Goal: Task Accomplishment & Management: Manage account settings

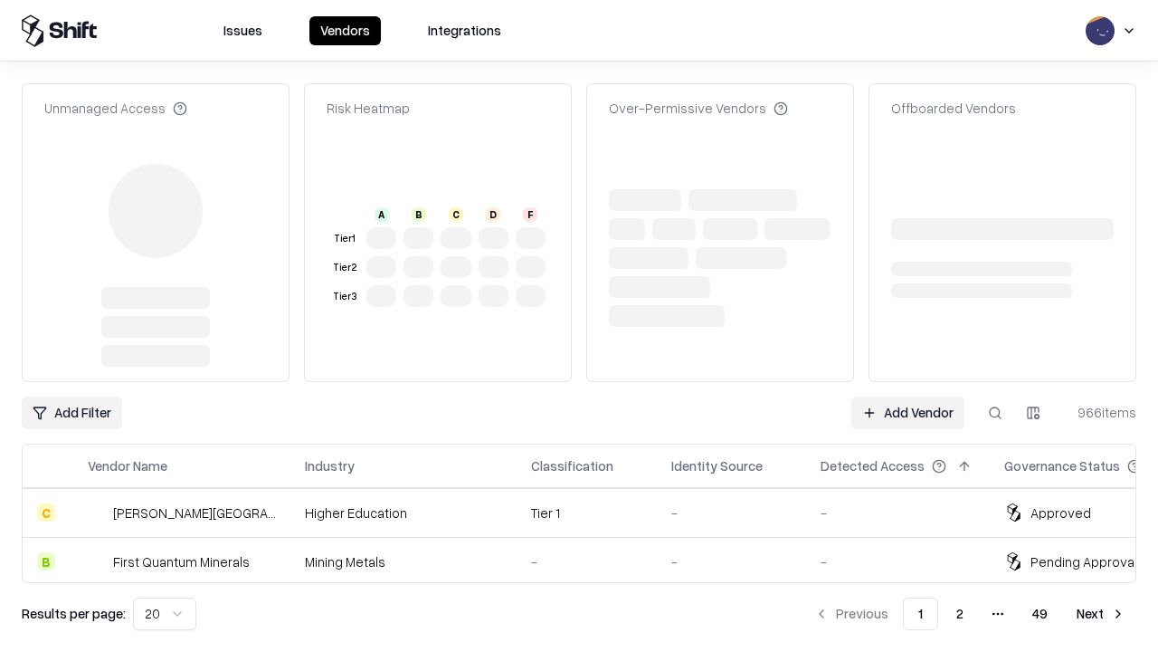
click at [908, 396] on link "Add Vendor" at bounding box center [908, 412] width 113 height 33
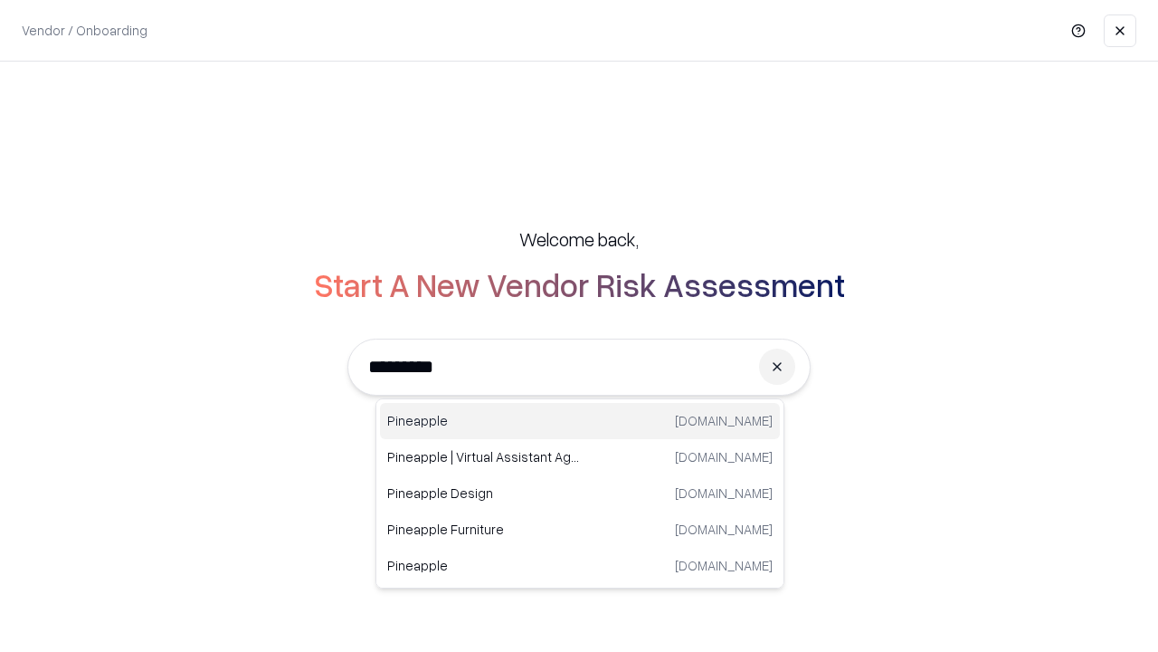
click at [580, 421] on div "Pineapple [DOMAIN_NAME]" at bounding box center [580, 421] width 400 height 36
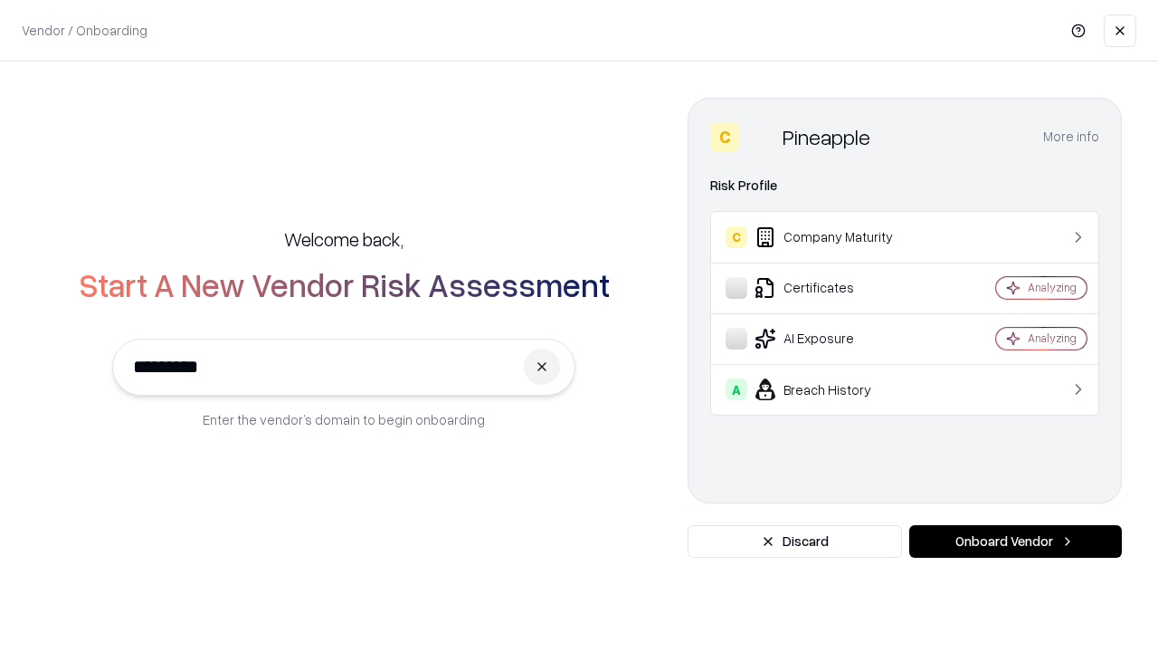
type input "*********"
click at [1015, 541] on button "Onboard Vendor" at bounding box center [1016, 541] width 213 height 33
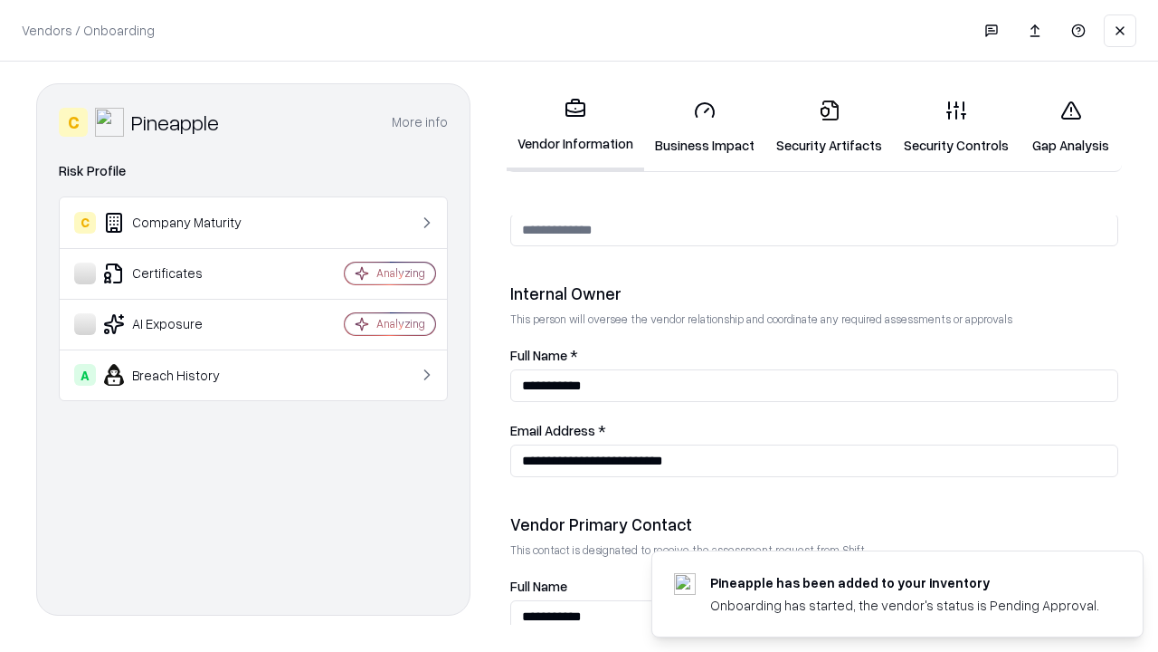
scroll to position [938, 0]
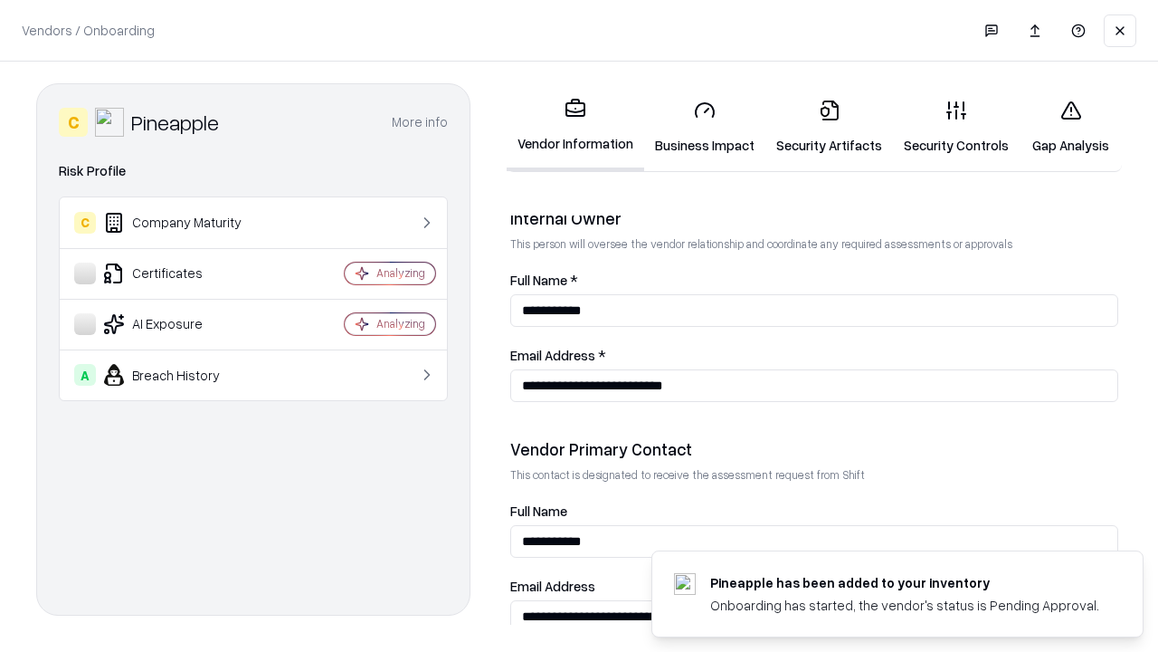
click at [705, 127] on link "Business Impact" at bounding box center [704, 127] width 121 height 84
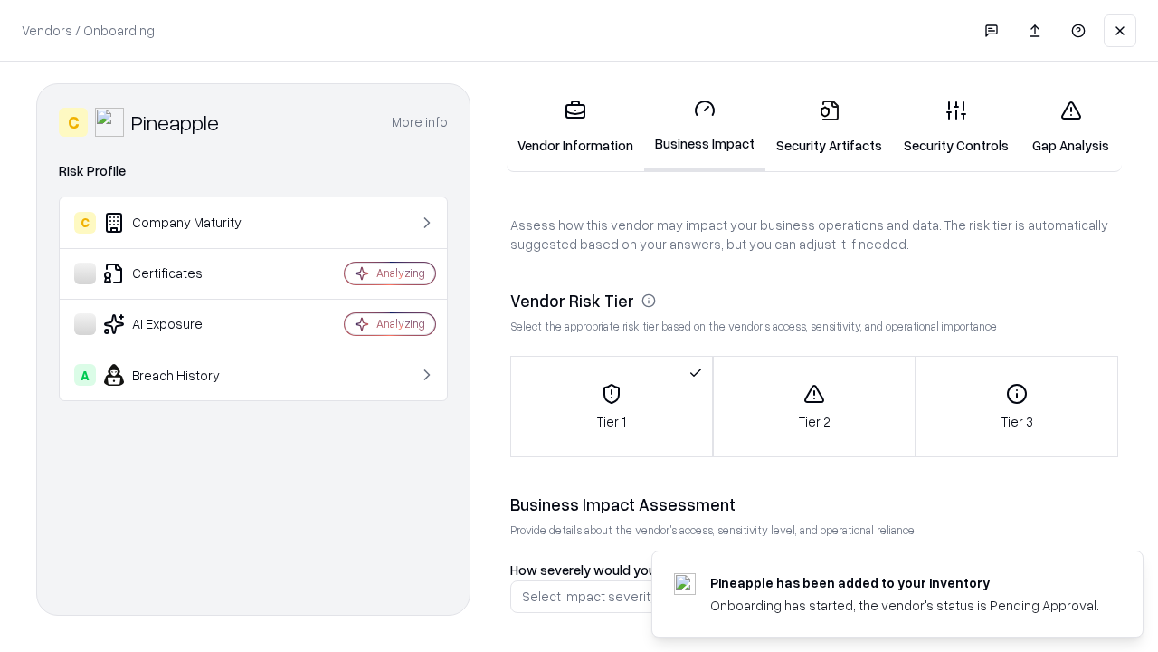
click at [829, 127] on link "Security Artifacts" at bounding box center [830, 127] width 128 height 84
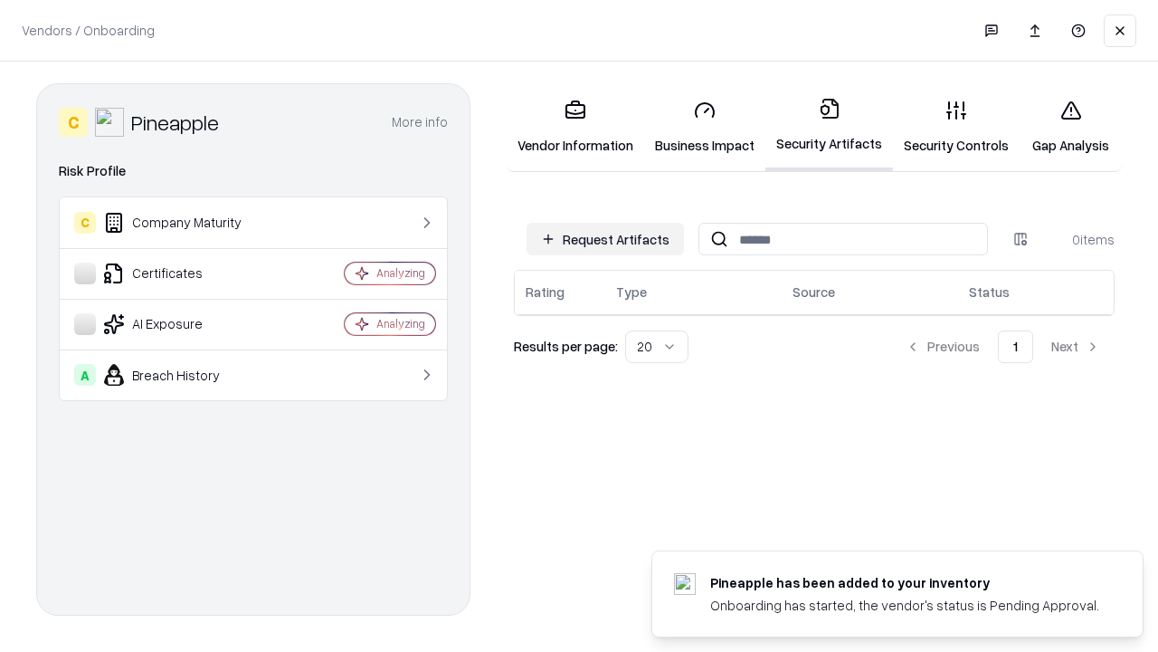
click at [605, 239] on button "Request Artifacts" at bounding box center [605, 239] width 157 height 33
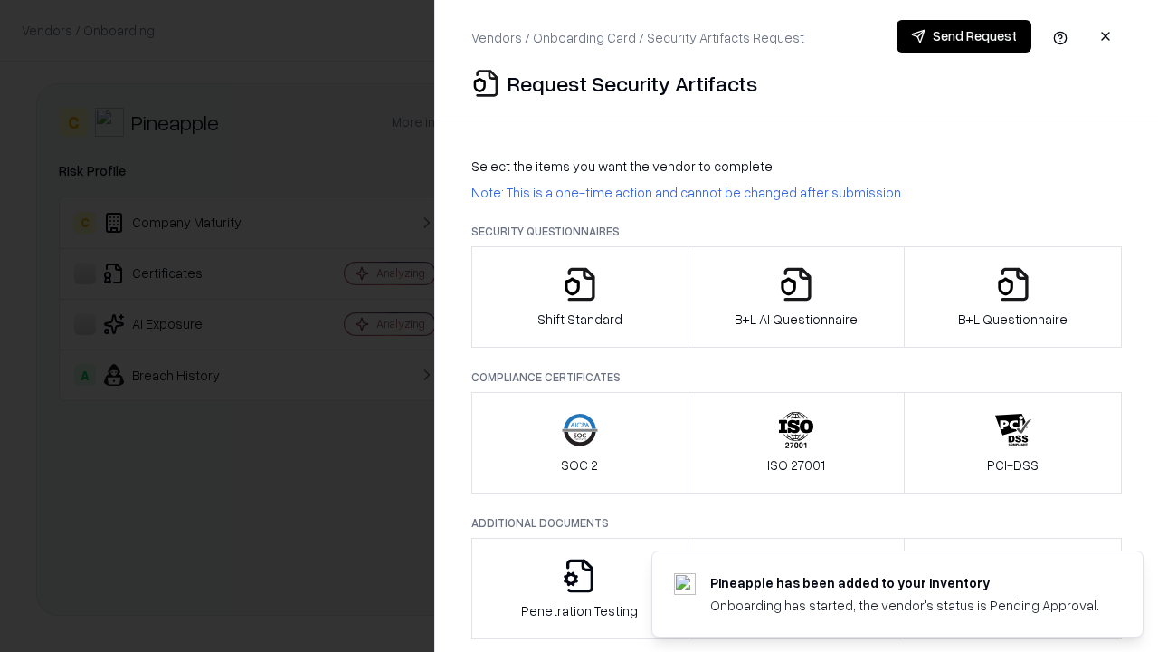
click at [579, 297] on icon "button" at bounding box center [580, 284] width 36 height 36
click at [964, 36] on button "Send Request" at bounding box center [964, 36] width 135 height 33
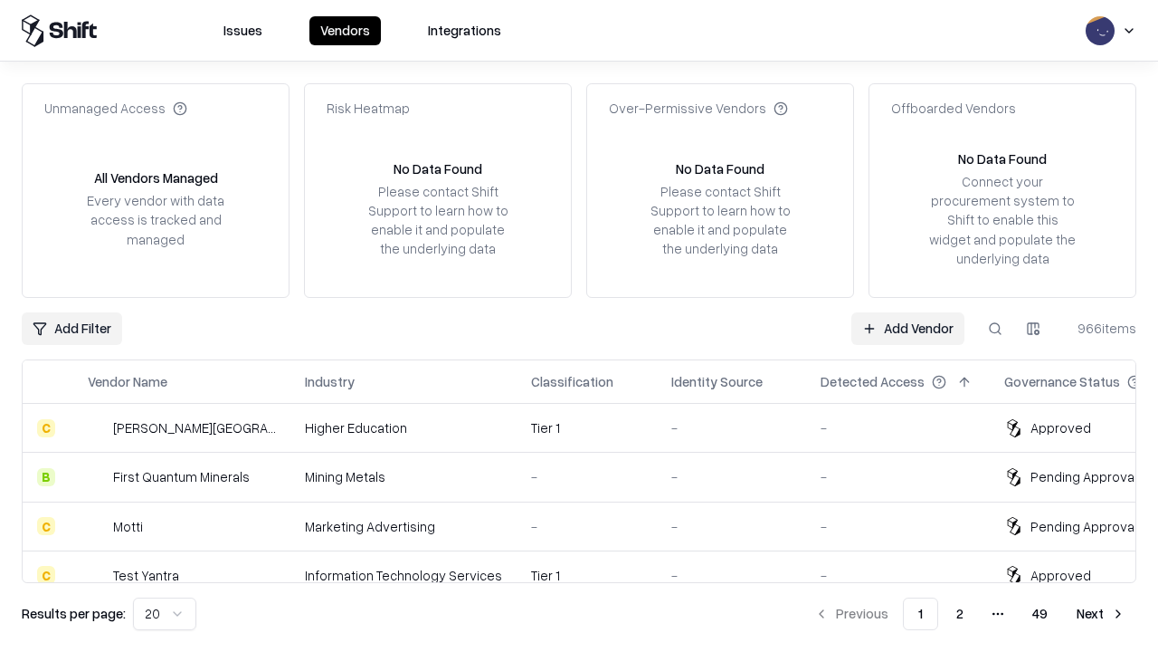
click at [996, 328] on button at bounding box center [995, 328] width 33 height 33
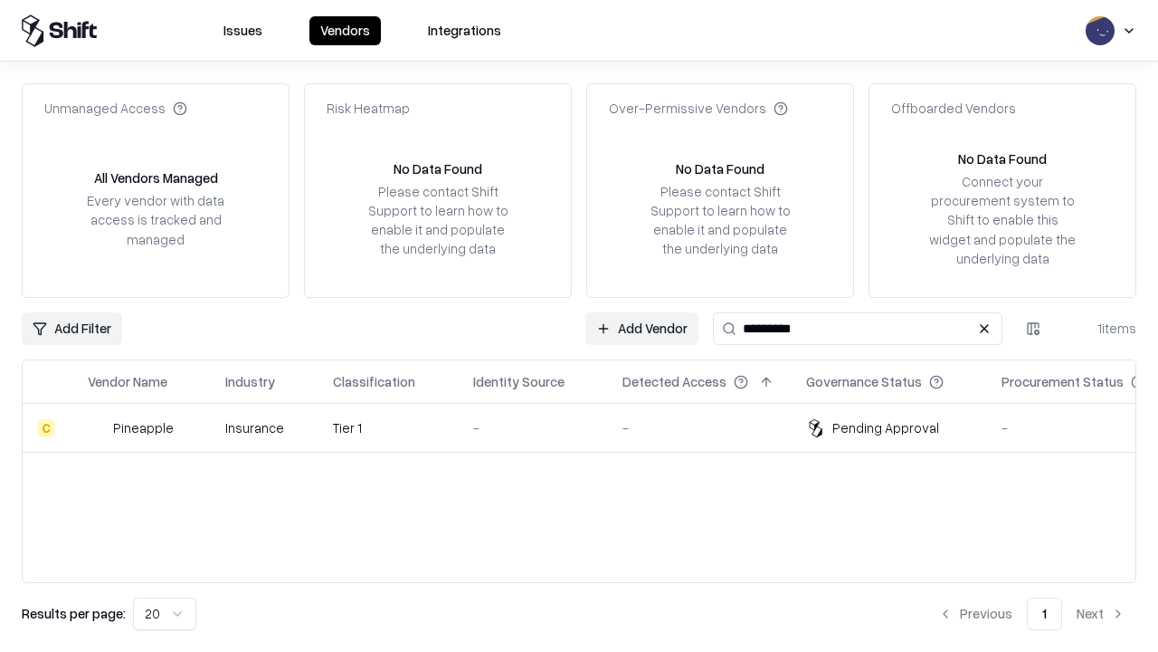
type input "*********"
click at [590, 427] on div "-" at bounding box center [533, 427] width 120 height 19
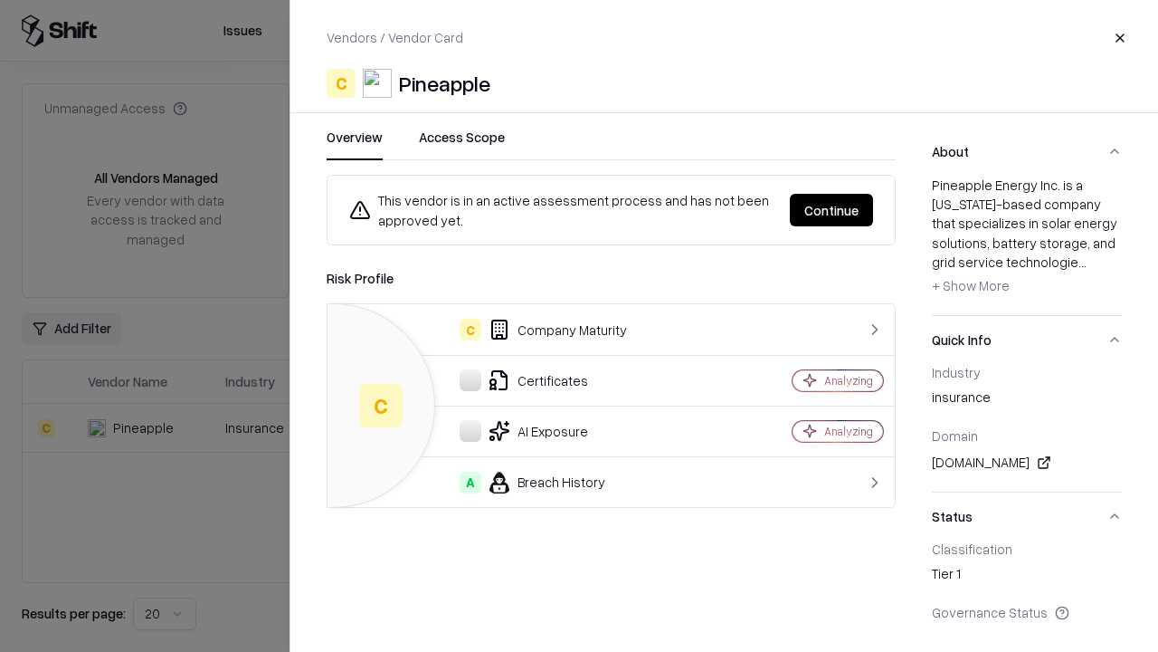
click at [832, 210] on button "Continue" at bounding box center [831, 210] width 83 height 33
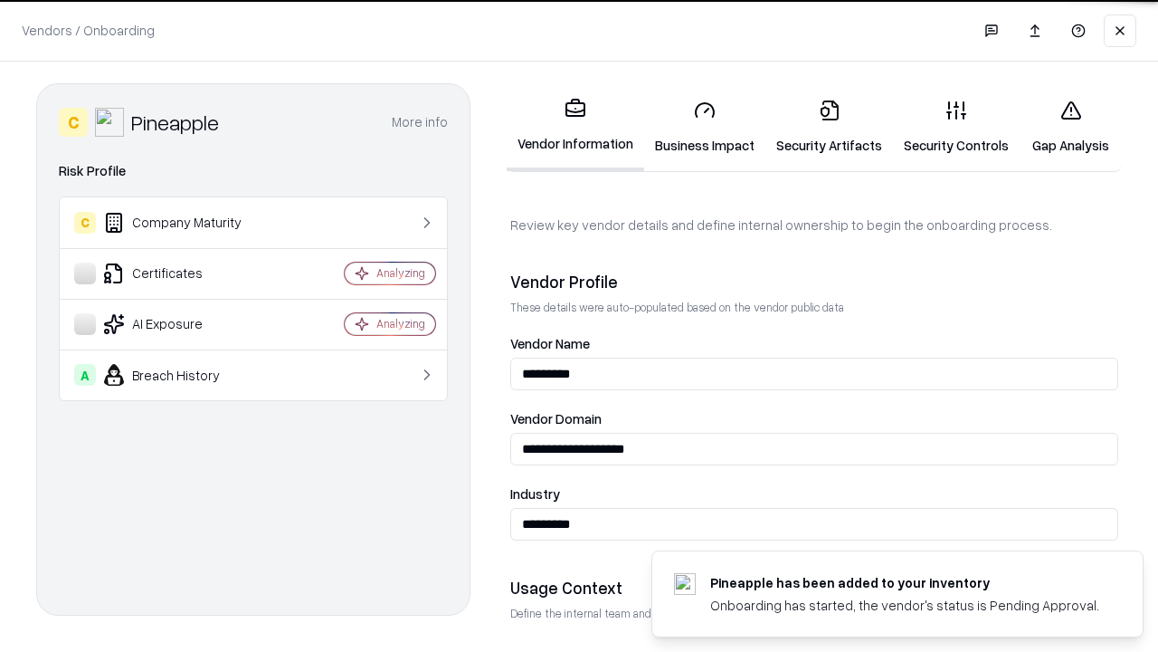
click at [829, 127] on link "Security Artifacts" at bounding box center [830, 127] width 128 height 84
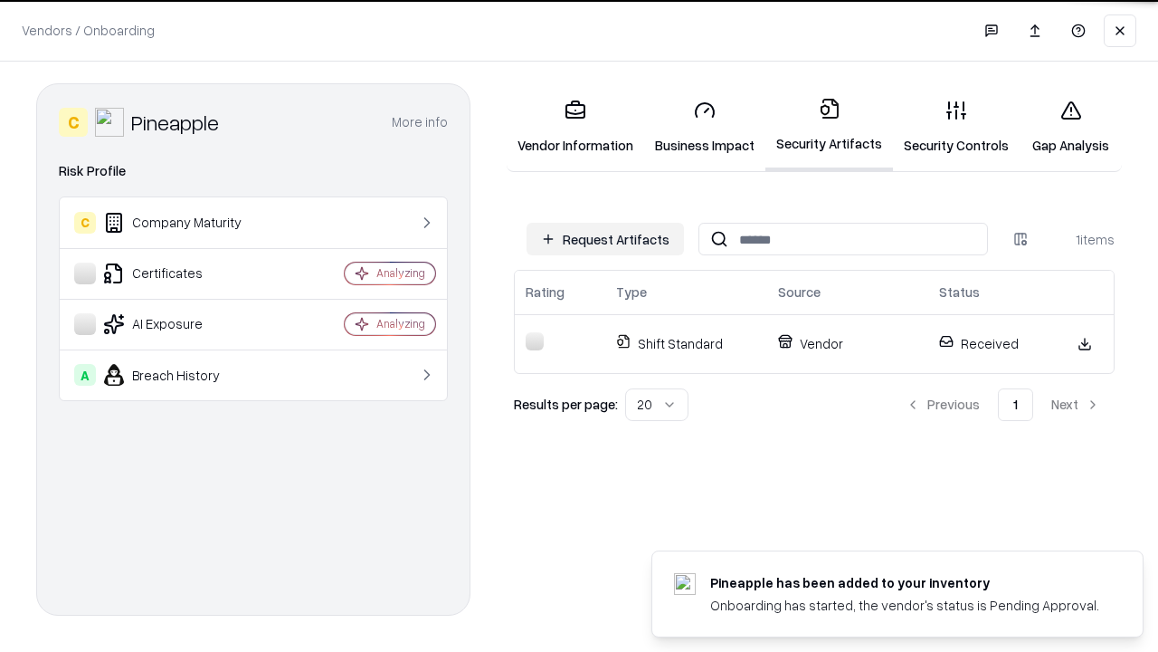
click at [957, 127] on link "Security Controls" at bounding box center [956, 127] width 127 height 84
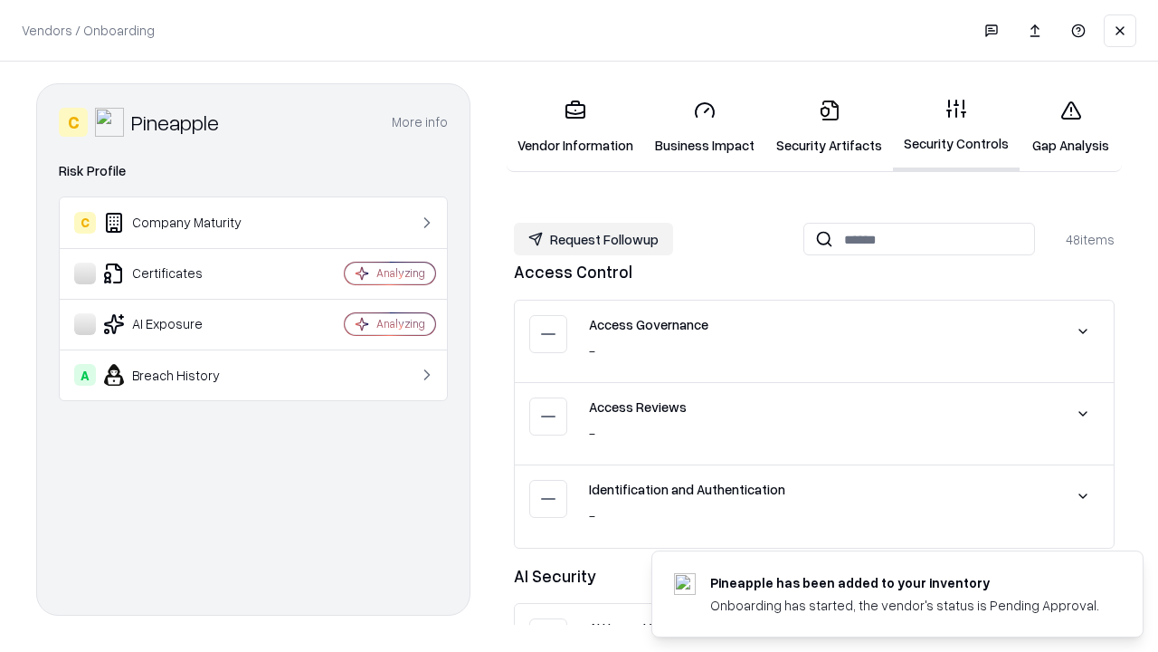
click at [594, 239] on button "Request Followup" at bounding box center [593, 239] width 159 height 33
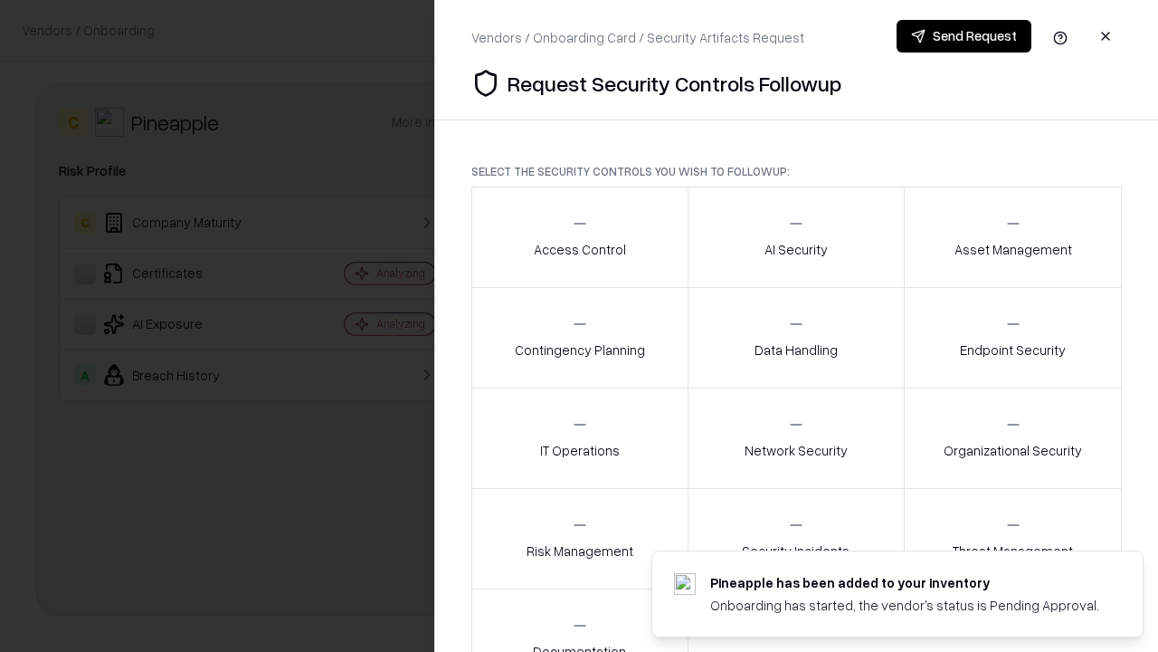
click at [579, 237] on div "Access Control" at bounding box center [580, 236] width 92 height 44
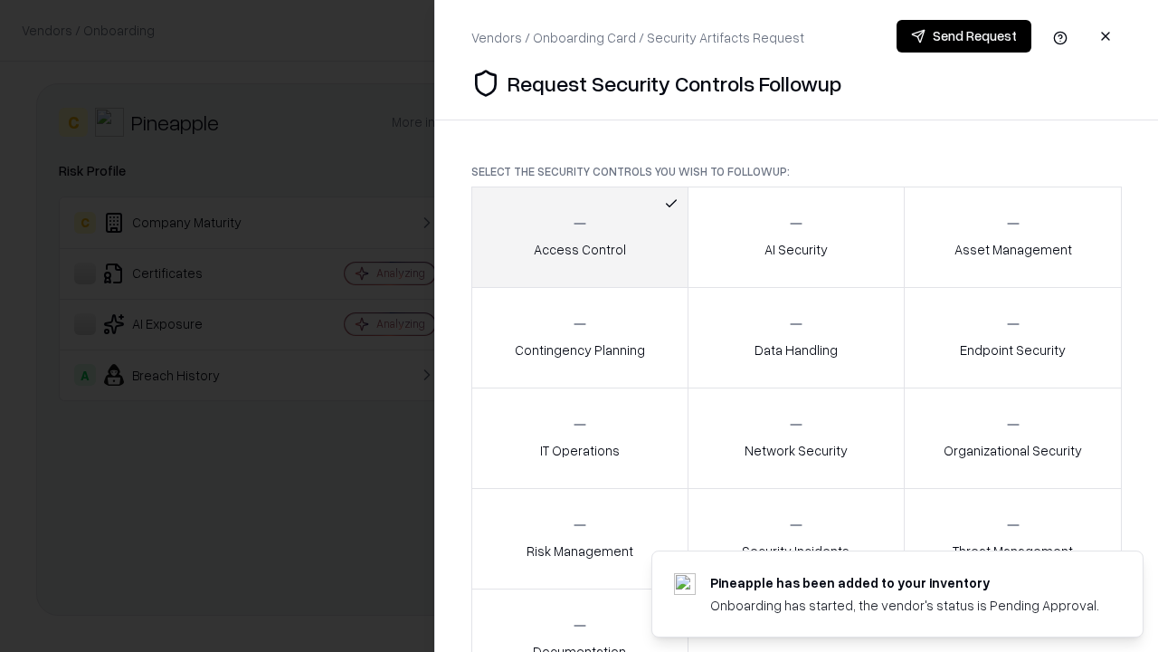
click at [964, 36] on button "Send Request" at bounding box center [964, 36] width 135 height 33
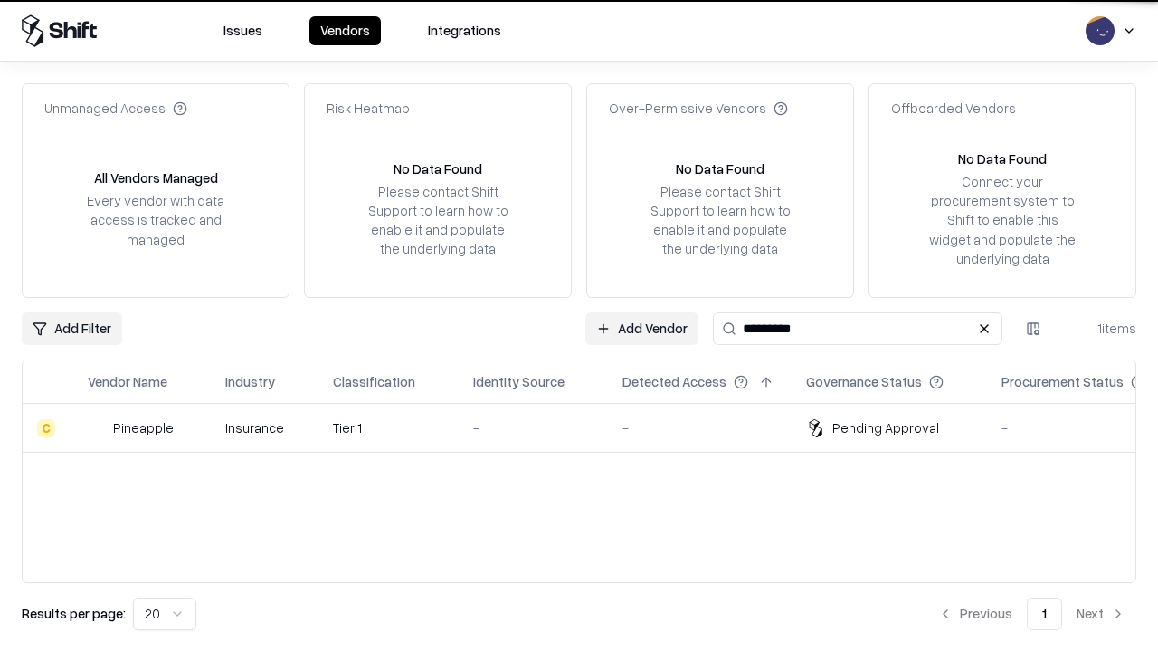
type input "*********"
click at [590, 427] on div "-" at bounding box center [533, 427] width 120 height 19
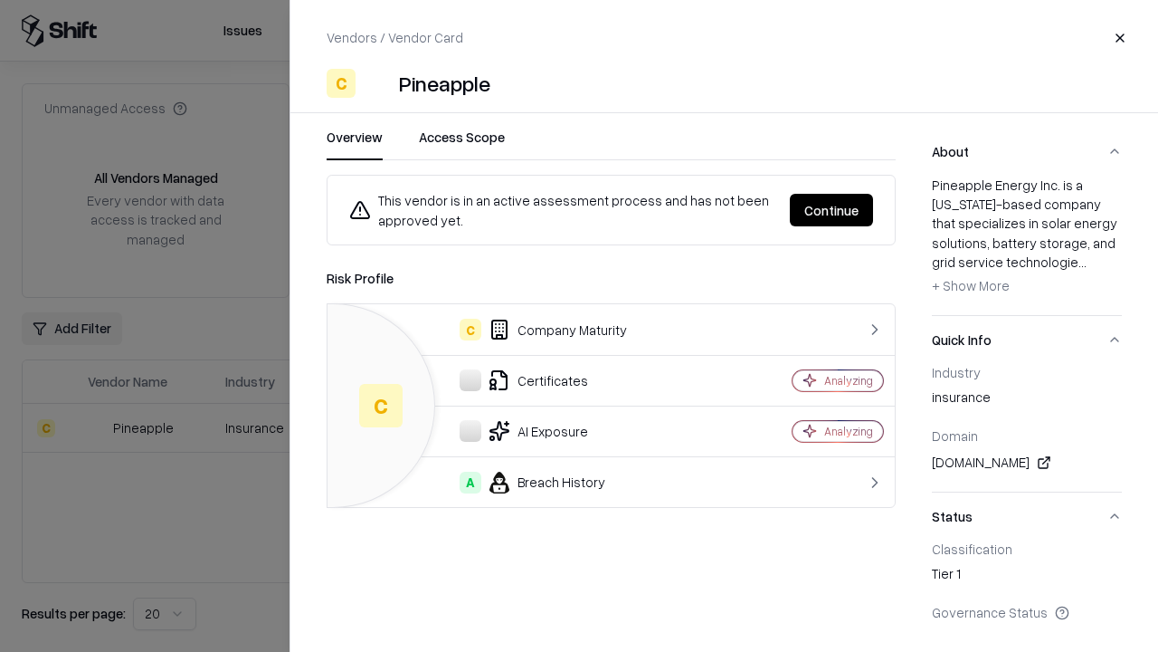
click at [832, 210] on button "Continue" at bounding box center [831, 210] width 83 height 33
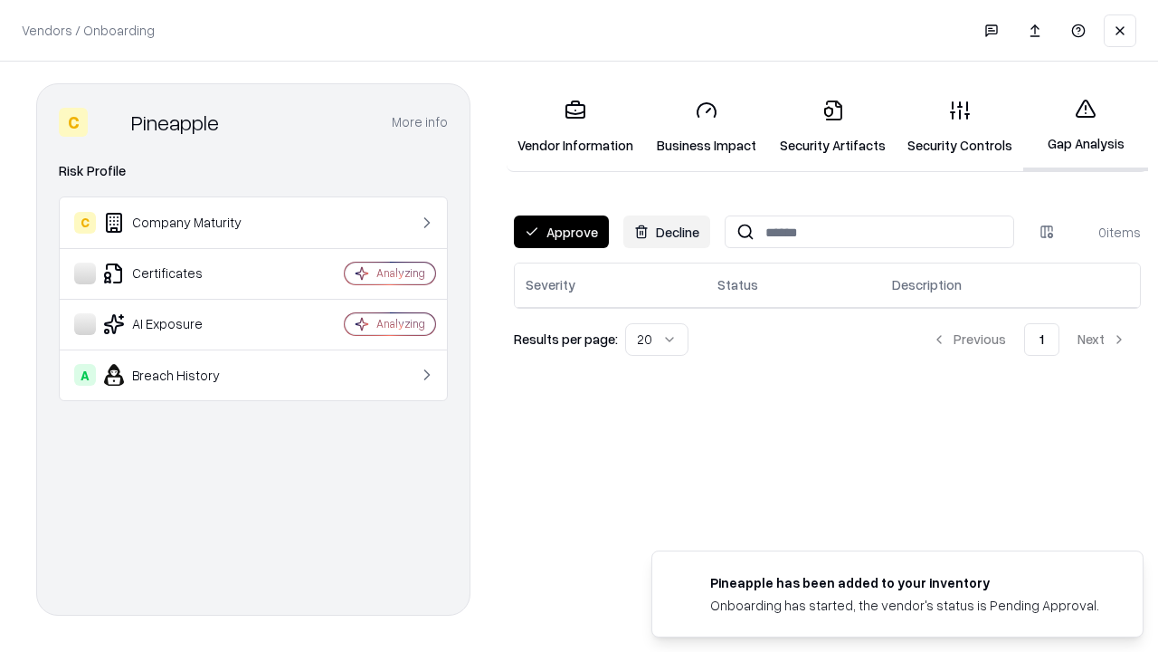
click at [561, 232] on button "Approve" at bounding box center [561, 231] width 95 height 33
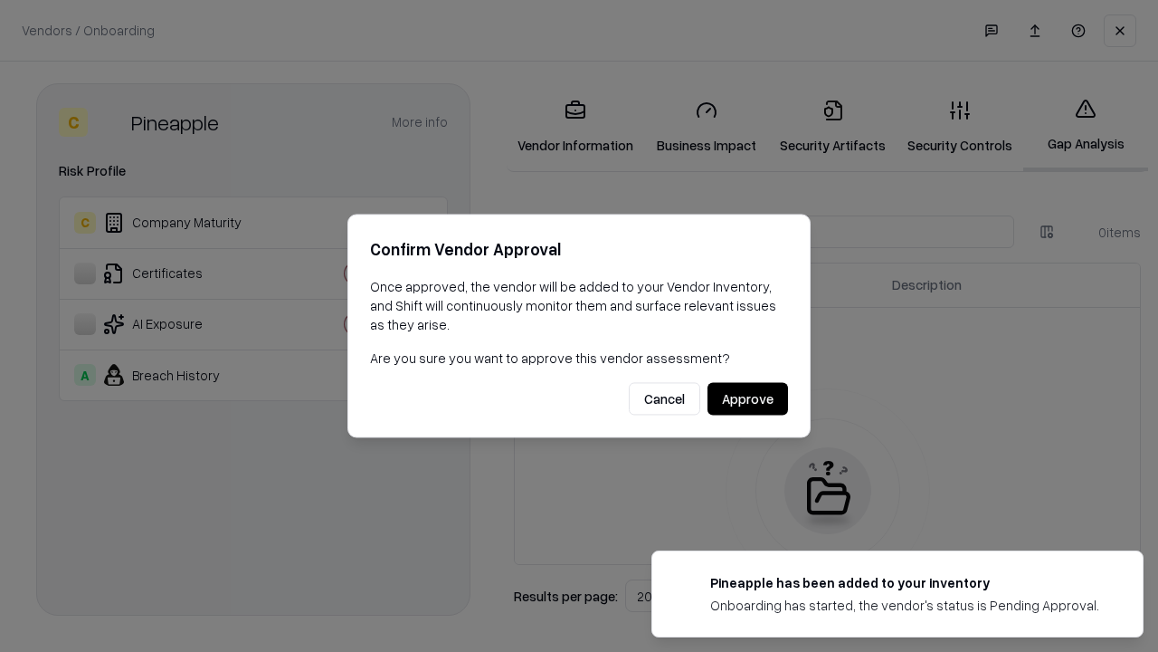
click at [748, 398] on button "Approve" at bounding box center [748, 399] width 81 height 33
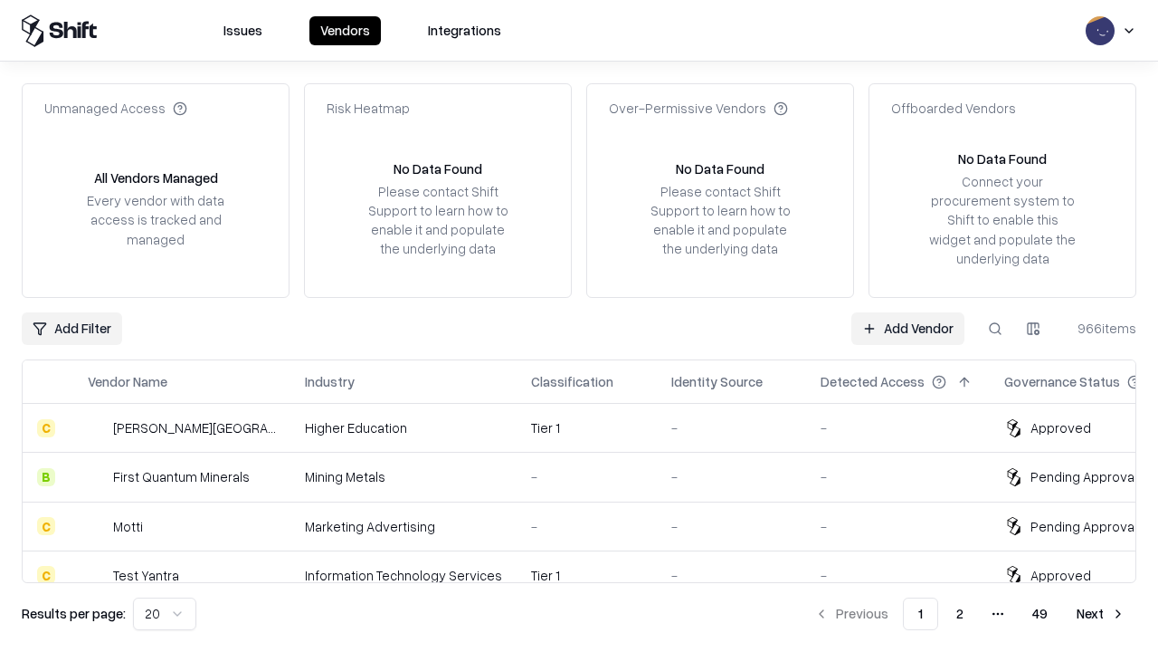
type input "*********"
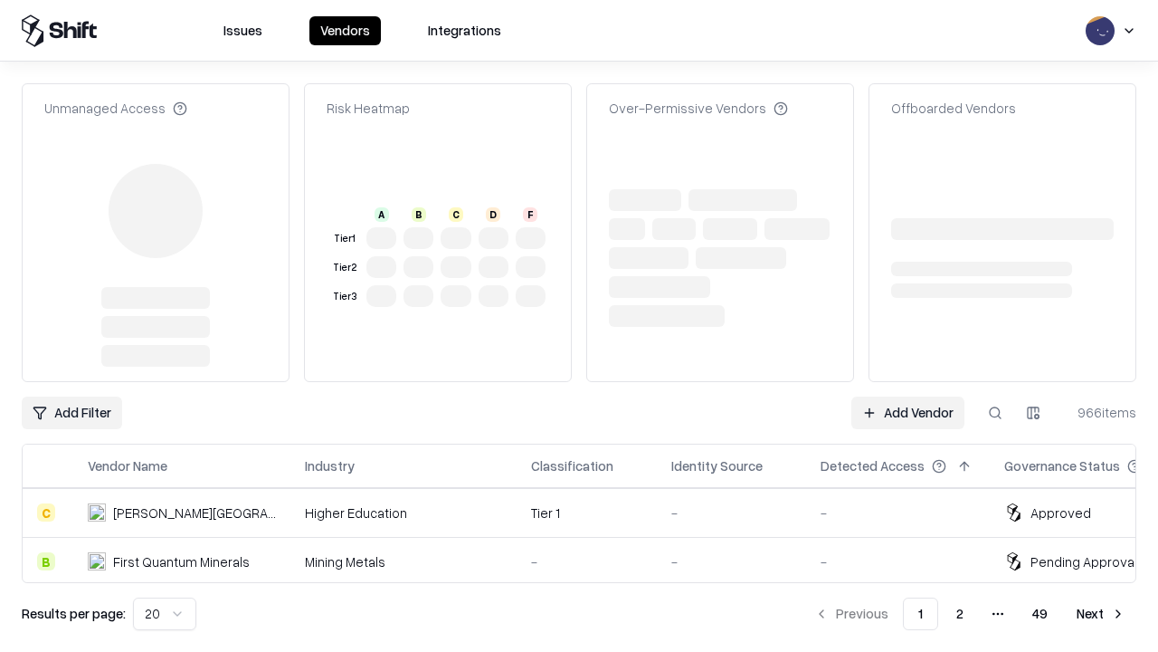
click at [908, 396] on link "Add Vendor" at bounding box center [908, 412] width 113 height 33
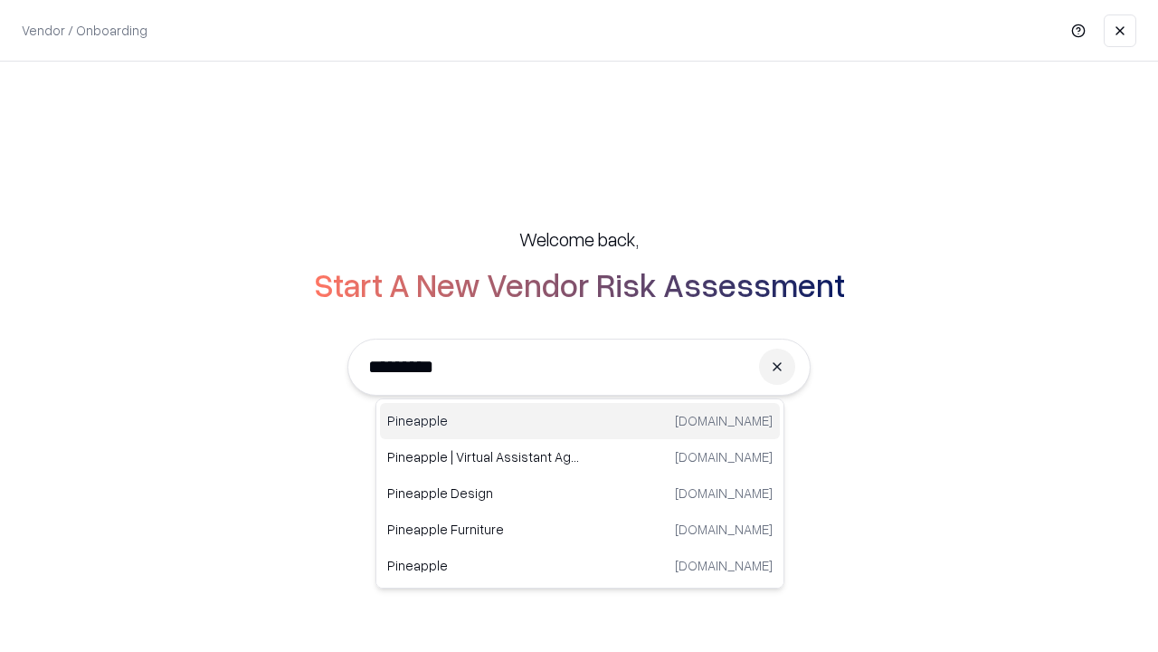
click at [580, 421] on div "Pineapple [DOMAIN_NAME]" at bounding box center [580, 421] width 400 height 36
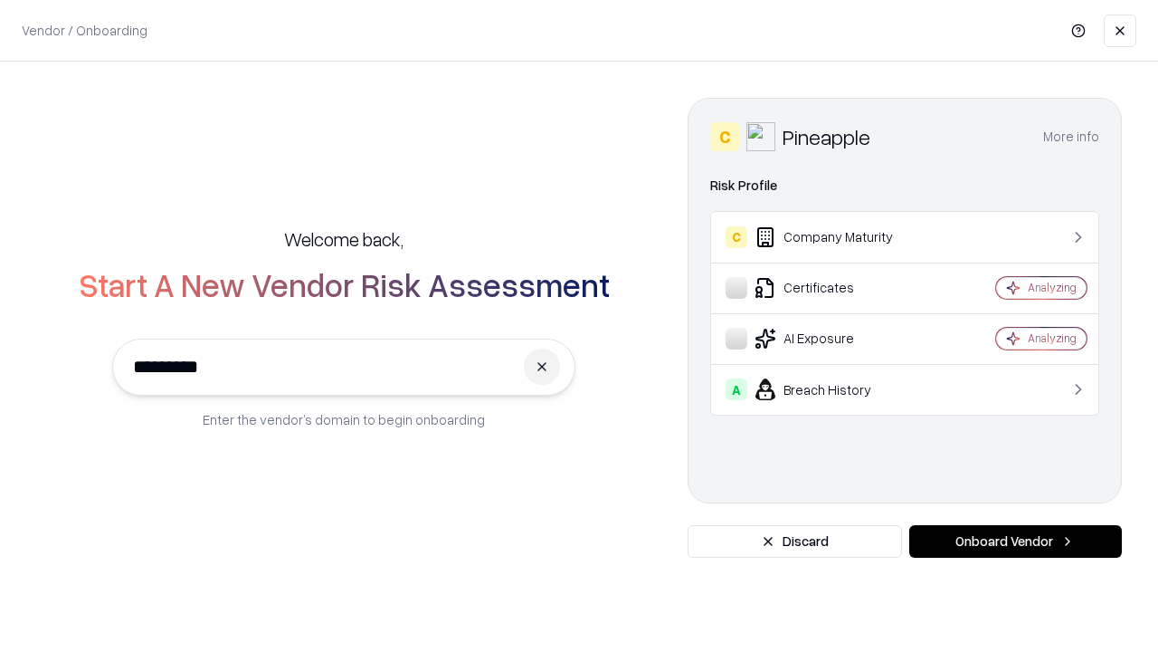
type input "*********"
click at [1015, 541] on button "Onboard Vendor" at bounding box center [1016, 541] width 213 height 33
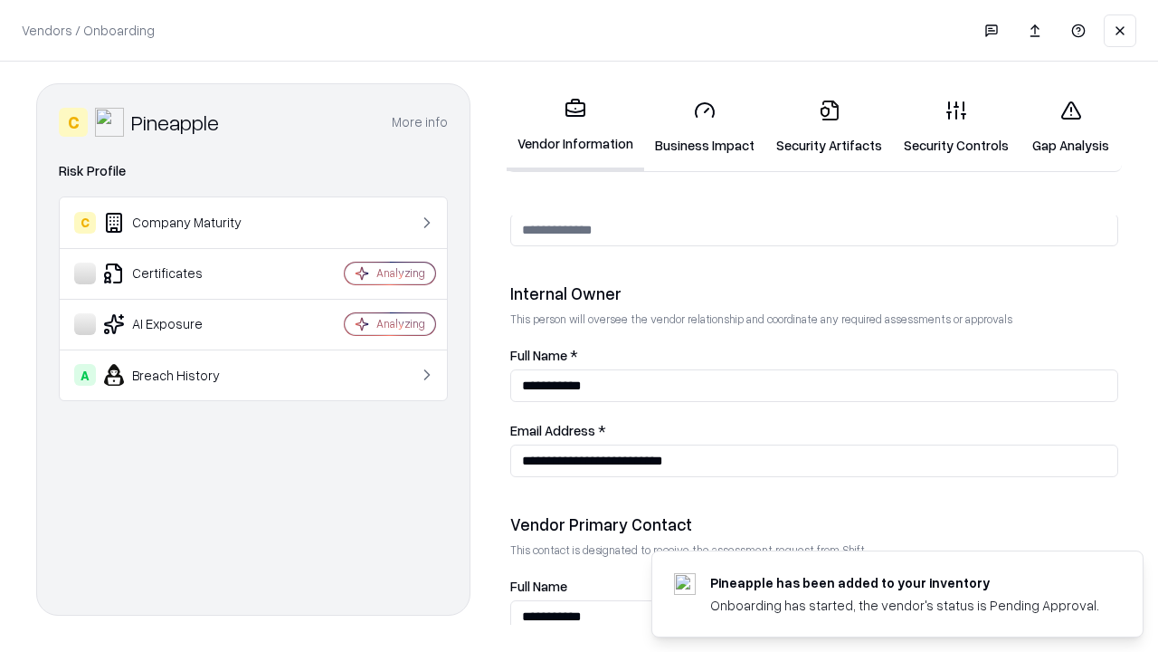
scroll to position [938, 0]
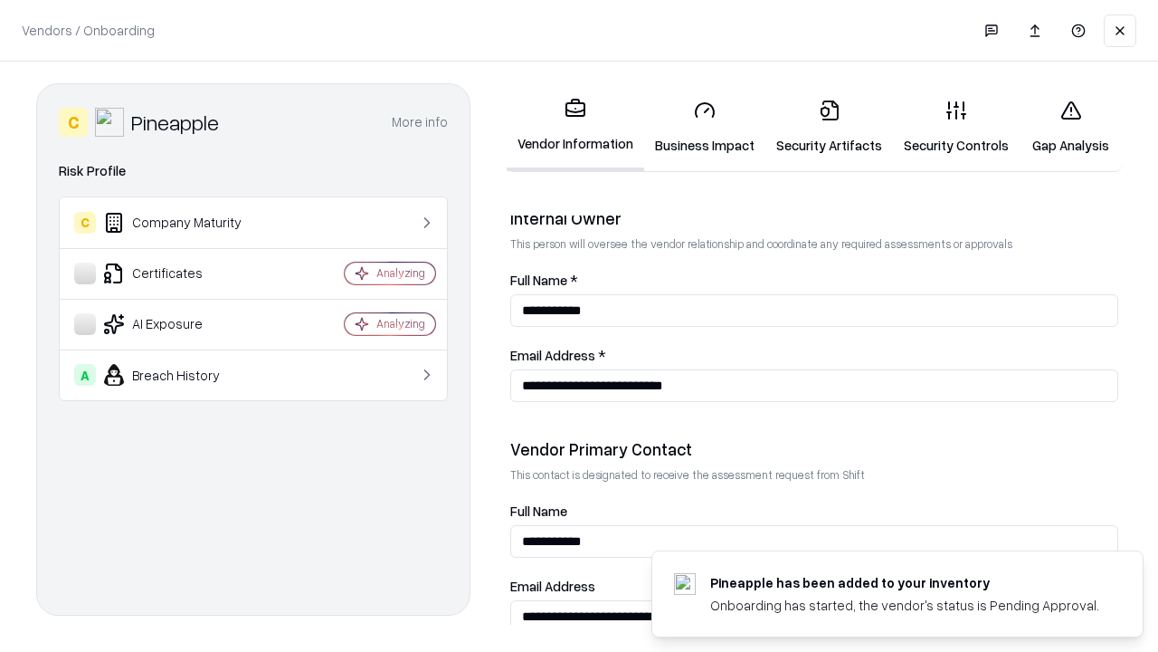
click at [1071, 127] on link "Gap Analysis" at bounding box center [1071, 127] width 102 height 84
